Goal: Task Accomplishment & Management: Manage account settings

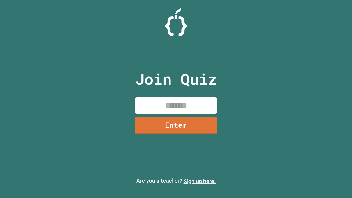
click at [199, 181] on link "Sign up here." at bounding box center [199, 181] width 32 height 7
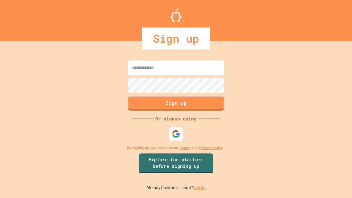
click at [199, 187] on link "Log in." at bounding box center [199, 188] width 13 height 6
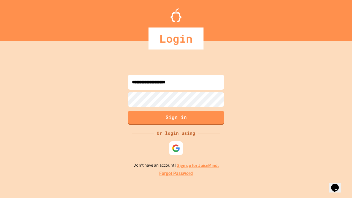
type input "**********"
